Goal: Navigation & Orientation: Find specific page/section

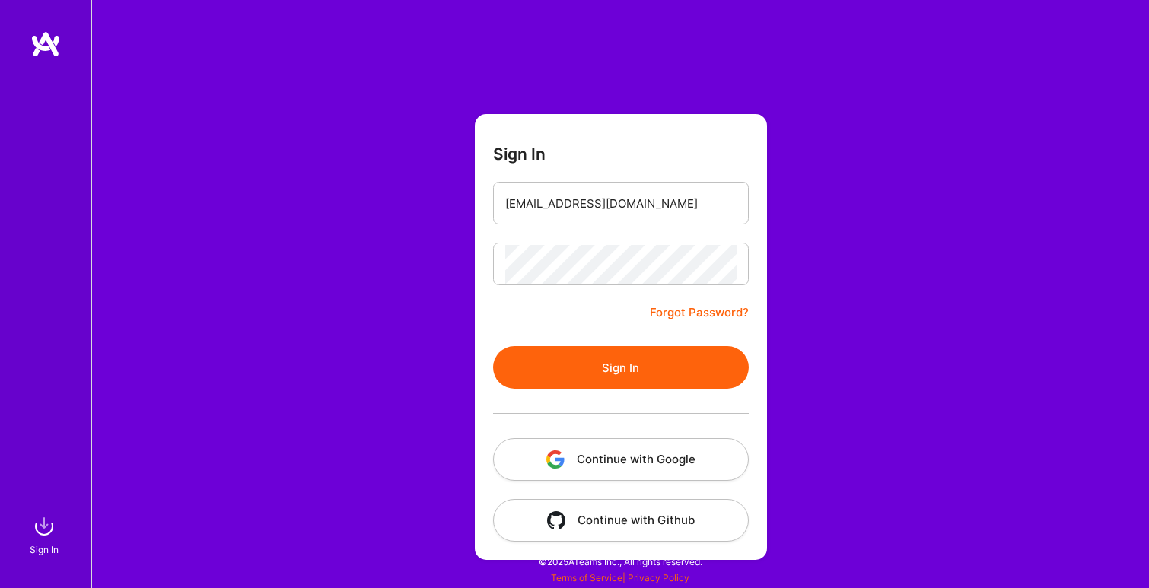
click at [635, 368] on button "Sign In" at bounding box center [621, 367] width 256 height 43
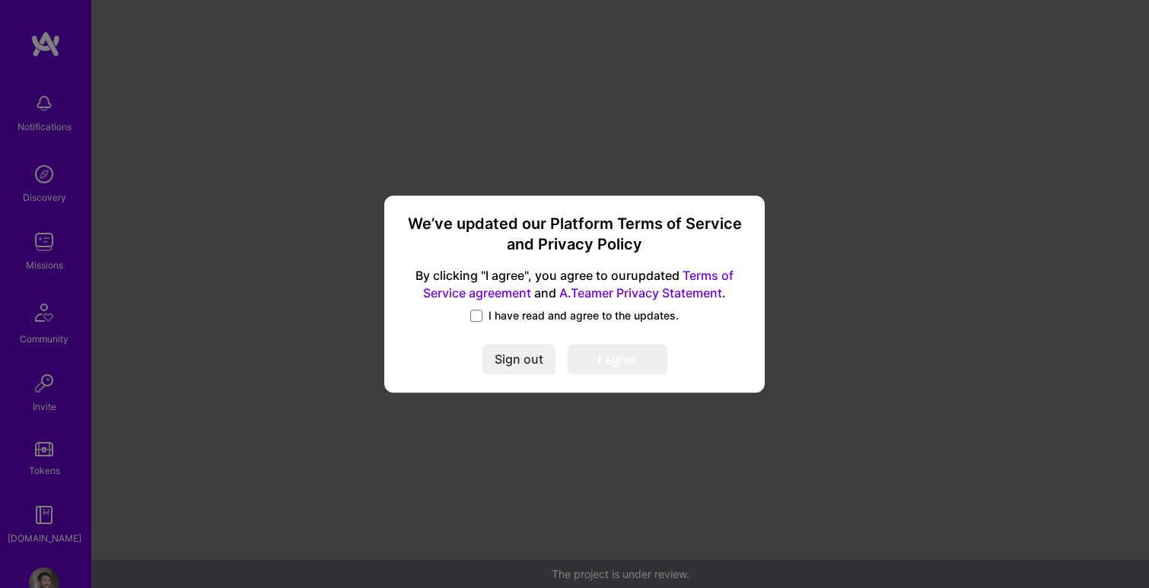
click at [534, 314] on span "I have read and agree to the updates." at bounding box center [584, 315] width 190 height 15
click at [0, 0] on input "I have read and agree to the updates." at bounding box center [0, 0] width 0 height 0
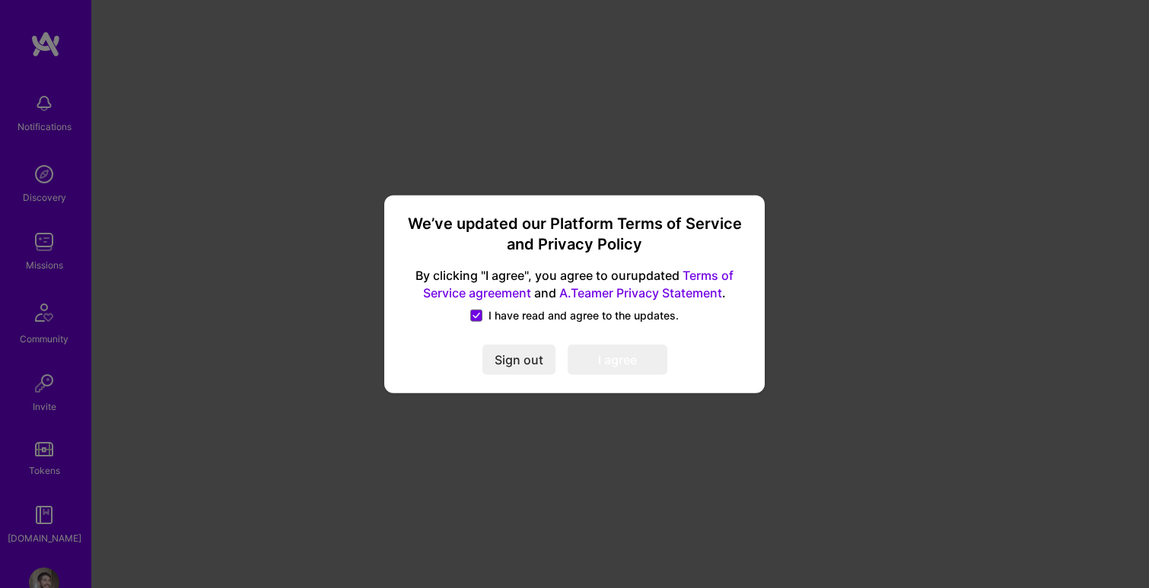
click at [621, 361] on button "I agree" at bounding box center [618, 360] width 100 height 30
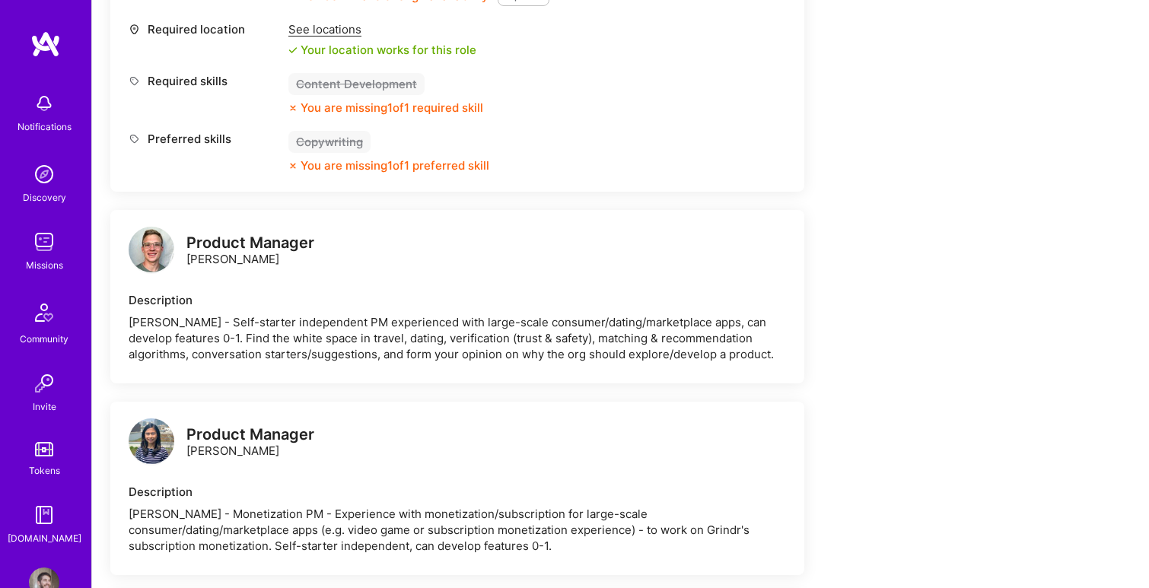
scroll to position [1475, 0]
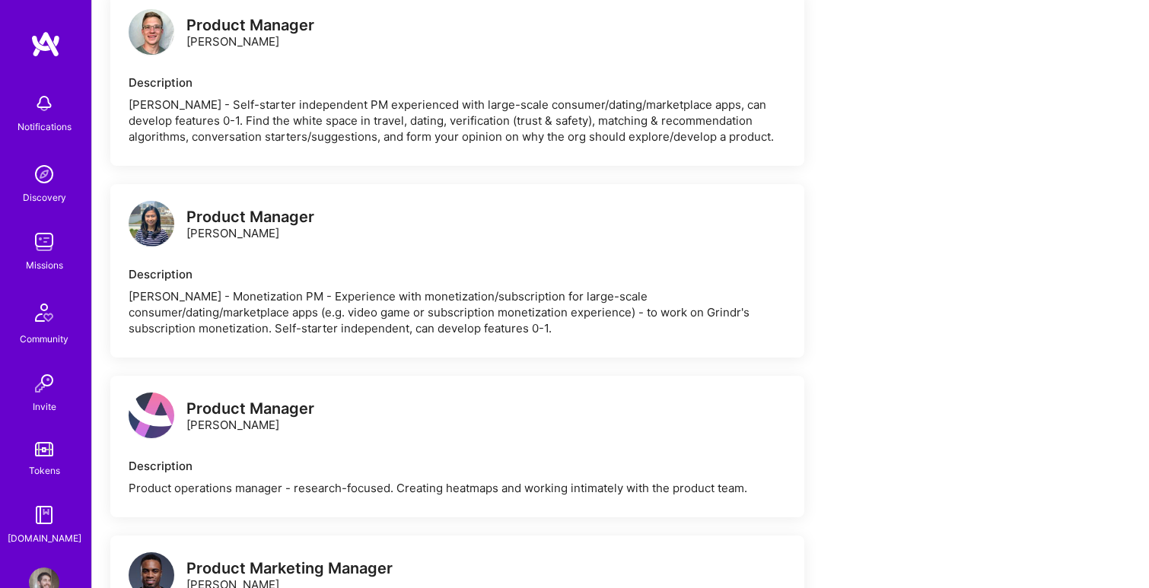
click at [47, 177] on img at bounding box center [44, 174] width 30 height 30
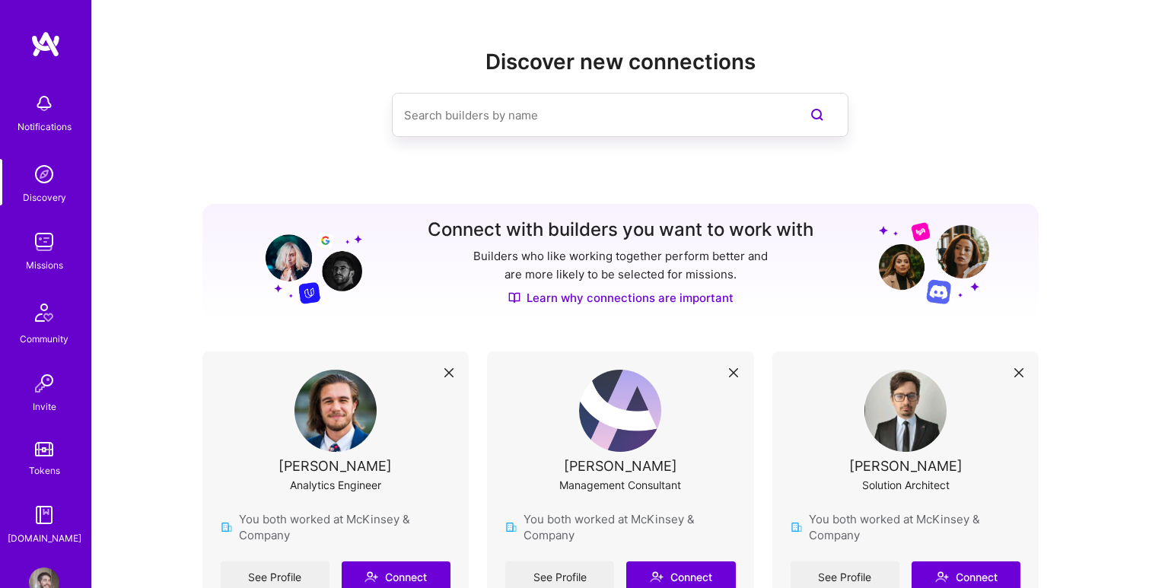
click at [43, 250] on img at bounding box center [44, 242] width 30 height 30
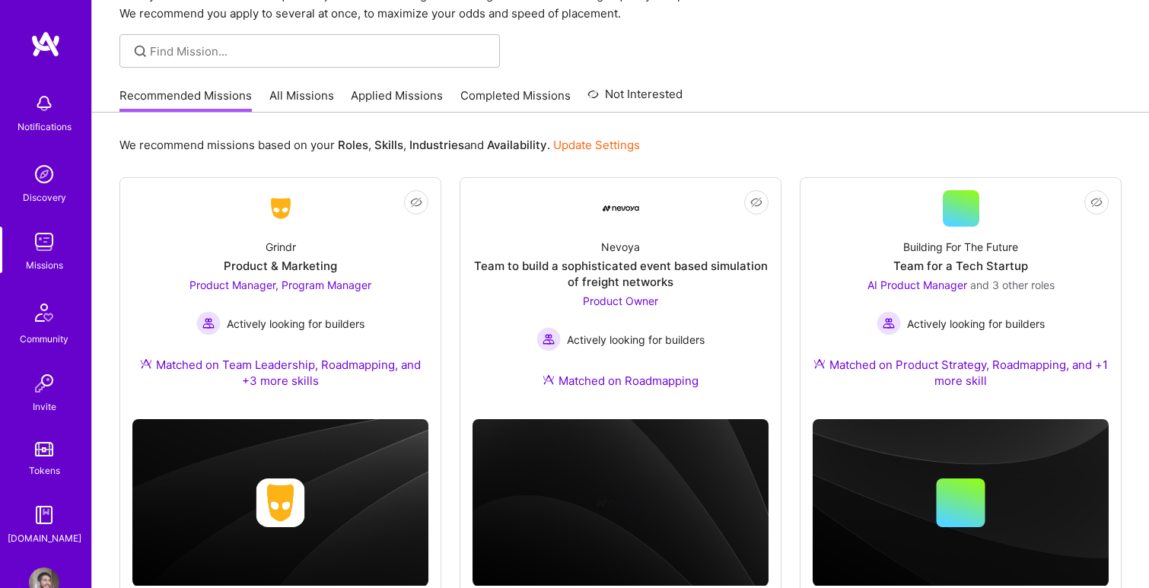
scroll to position [80, 0]
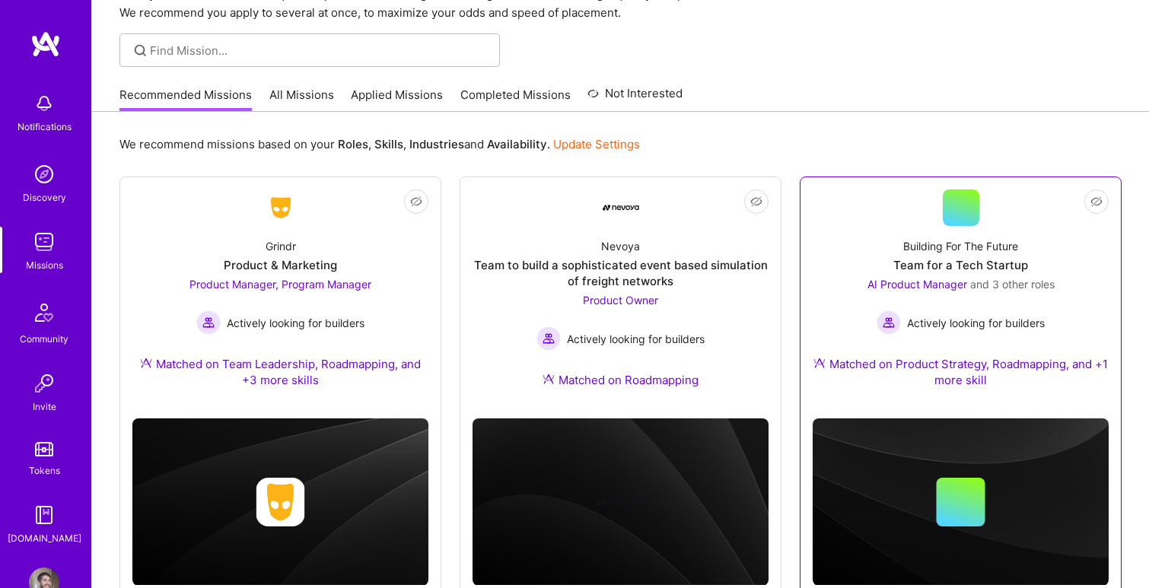
click at [1007, 301] on div "AI Product Manager and 3 other roles Actively looking for builders" at bounding box center [961, 305] width 187 height 59
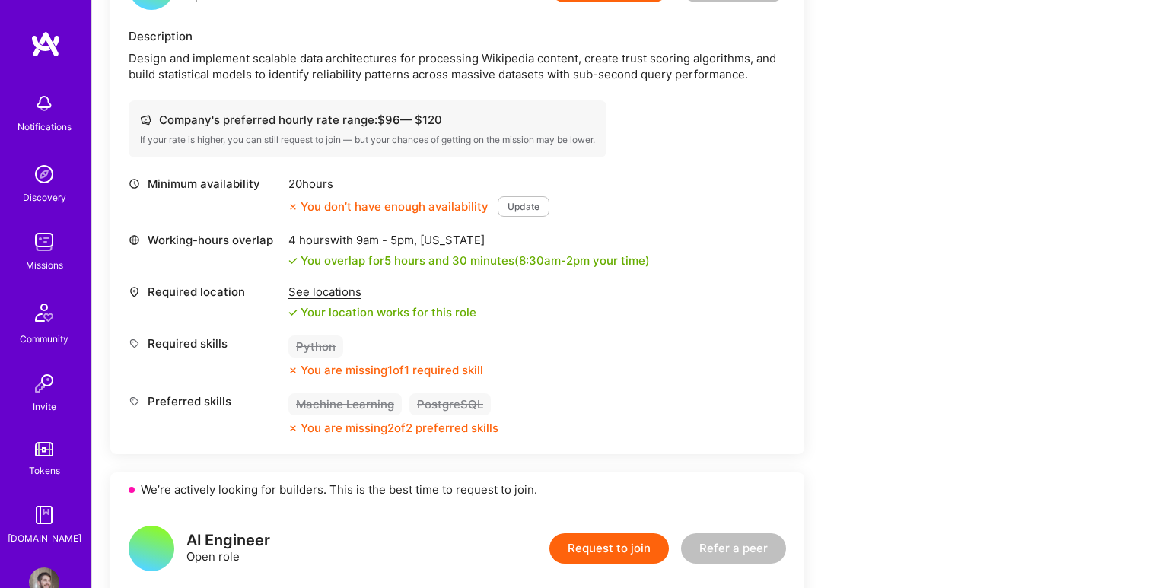
scroll to position [1003, 0]
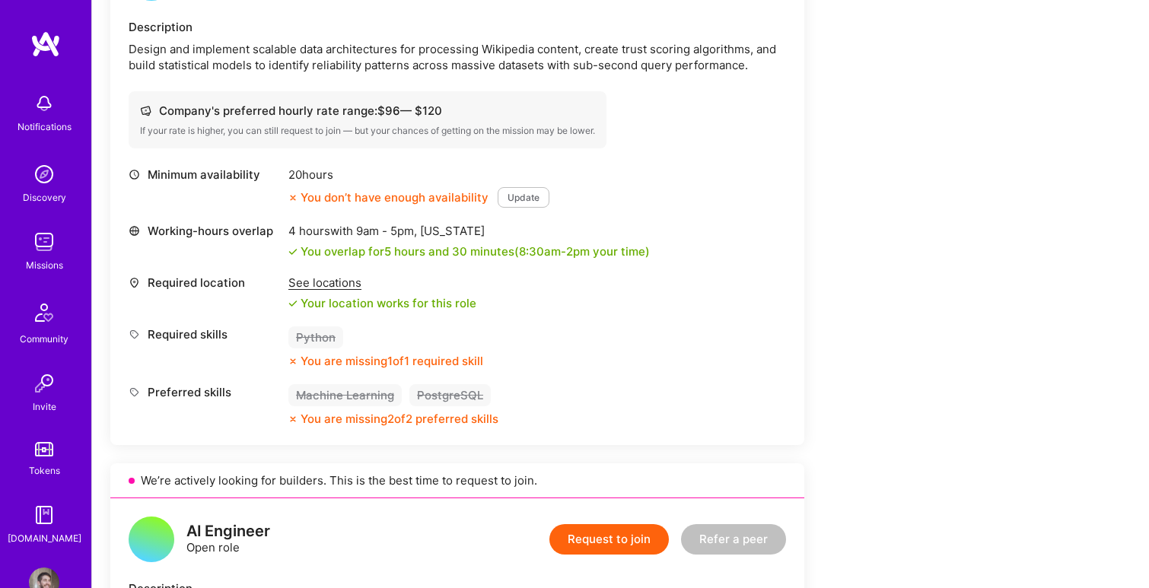
click at [47, 251] on img at bounding box center [44, 242] width 30 height 30
